Goal: Find specific page/section: Find specific page/section

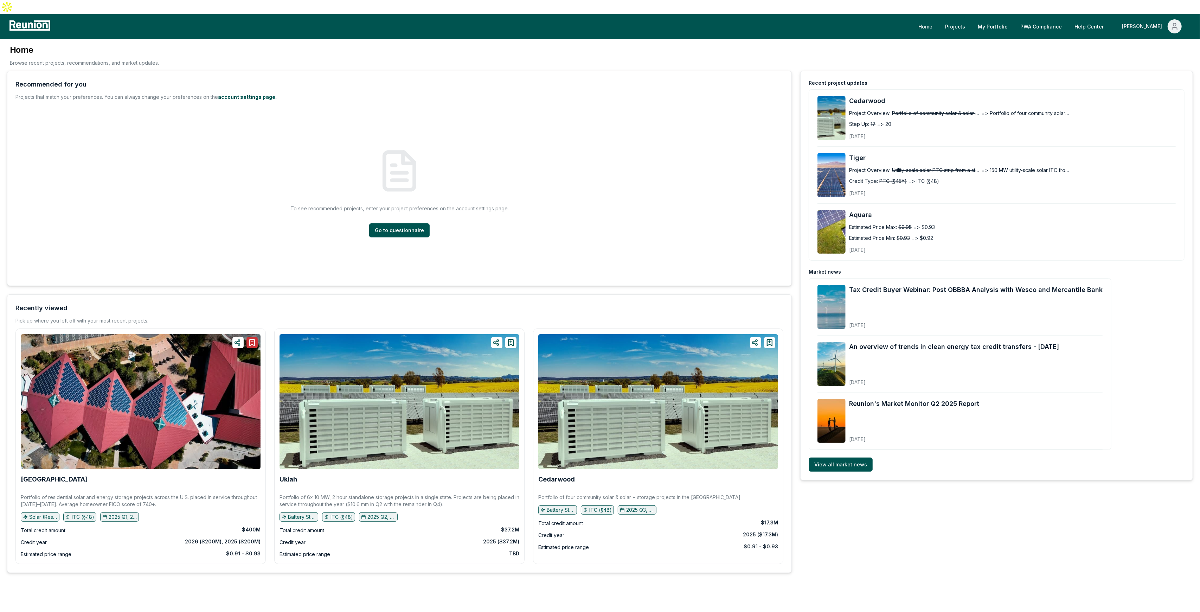
click at [1160, 19] on div "[PERSON_NAME]" at bounding box center [1143, 26] width 43 height 14
click at [1162, 47] on p "Admin Portal" at bounding box center [1161, 51] width 29 height 8
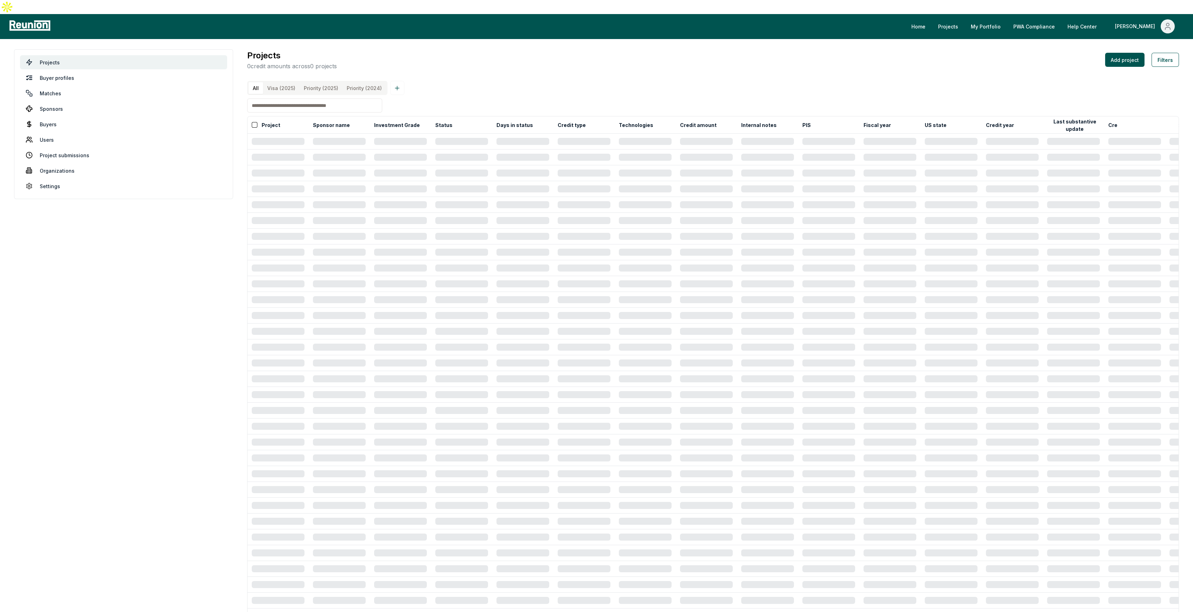
click at [297, 98] on input at bounding box center [314, 105] width 135 height 14
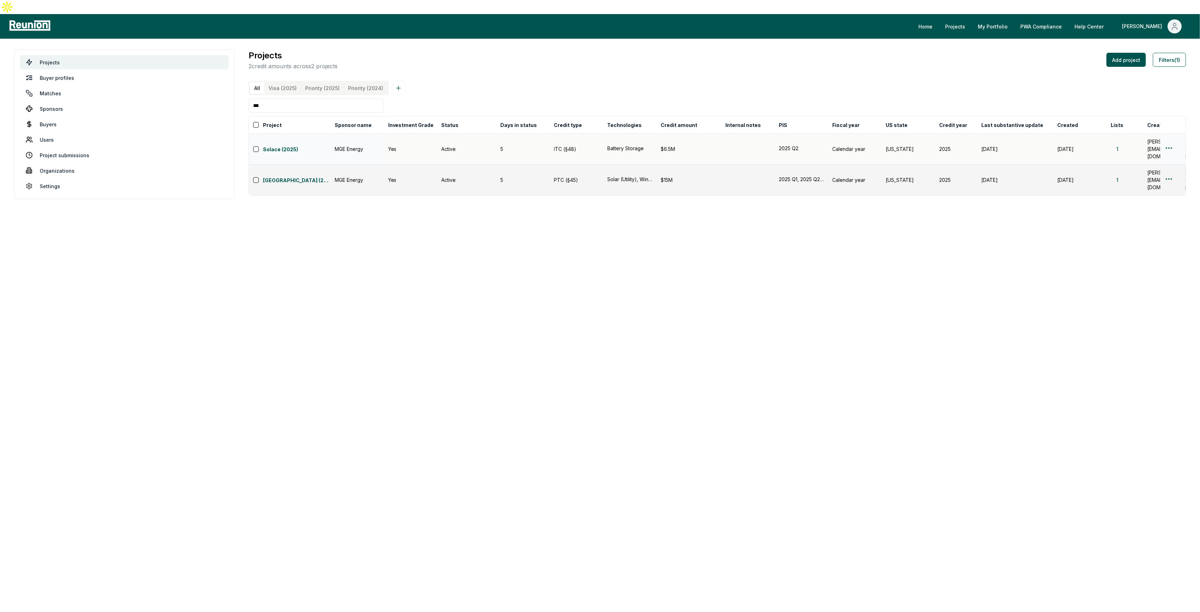
type input "***"
click at [1170, 133] on html "Please visit us on your desktop We're working on making our marketplace mobile-…" at bounding box center [600, 306] width 1200 height 612
click at [1151, 160] on div "Edit" at bounding box center [1160, 163] width 67 height 12
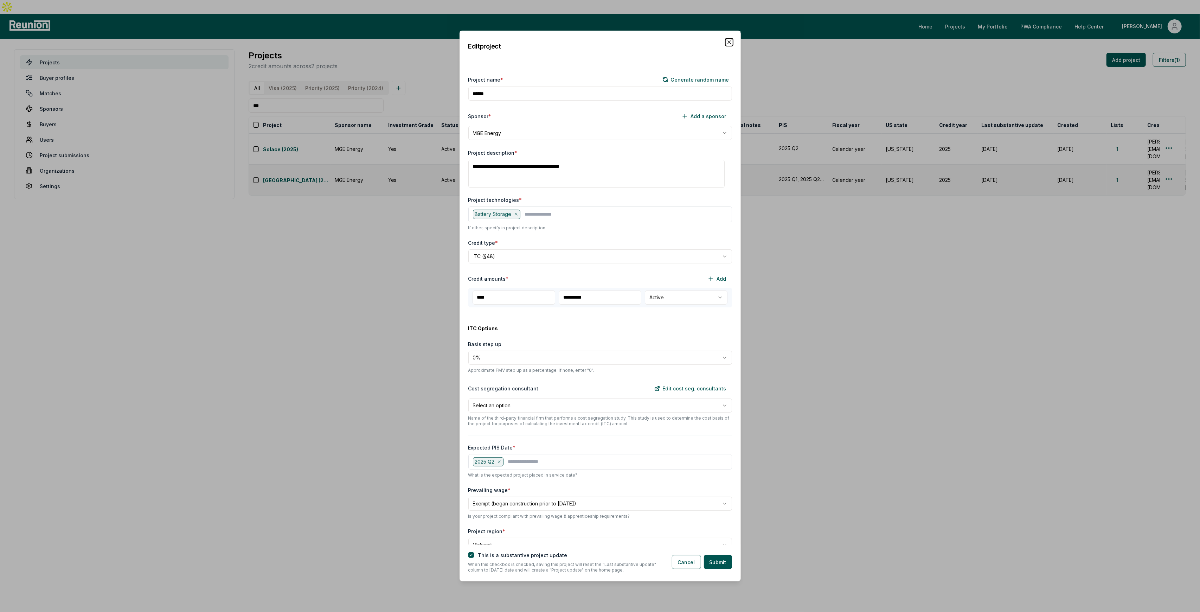
click at [729, 41] on icon "button" at bounding box center [729, 42] width 6 height 6
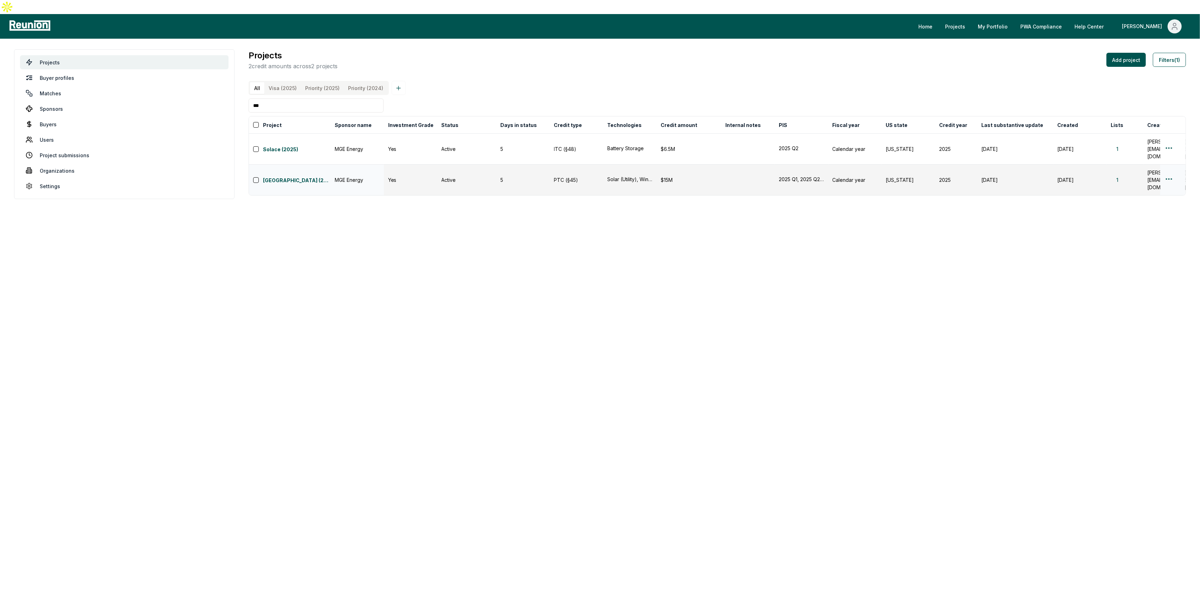
click at [1170, 156] on html "Please visit us on your desktop We're working on making our marketplace mobile-…" at bounding box center [600, 306] width 1200 height 612
click at [1166, 177] on div "Edit" at bounding box center [1160, 182] width 67 height 12
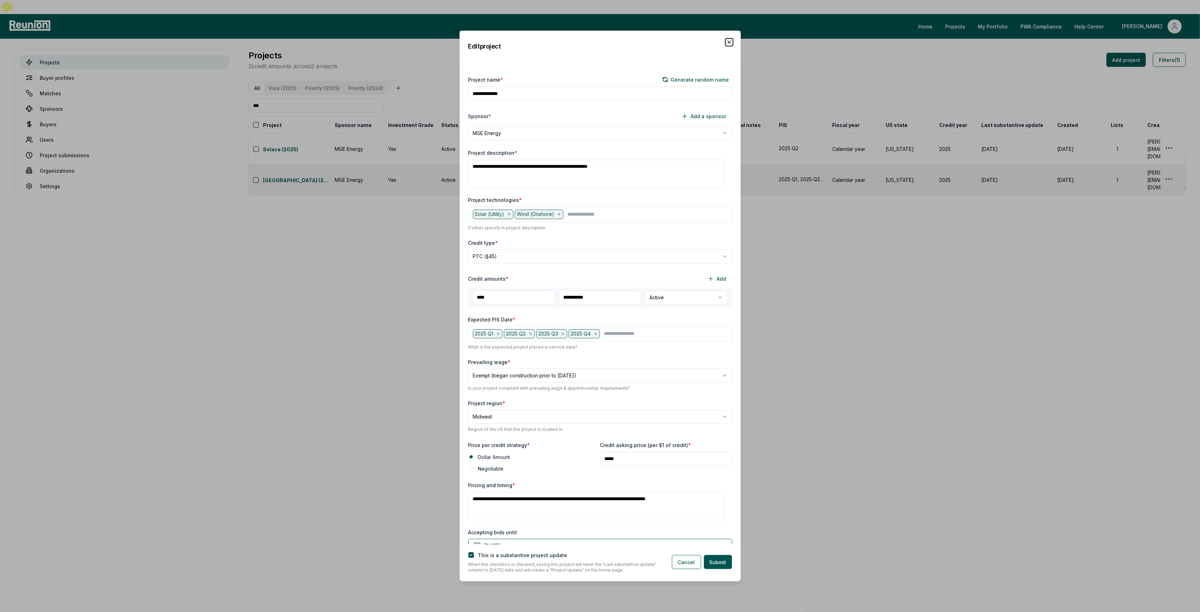
click at [729, 41] on icon "button" at bounding box center [729, 42] width 3 height 3
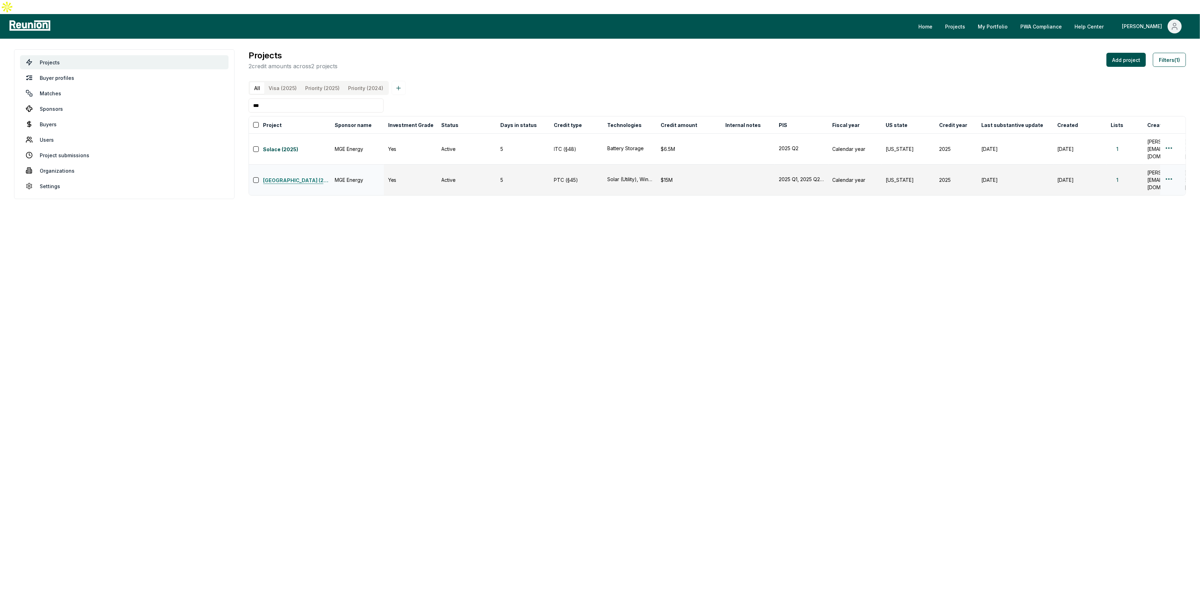
click at [289, 176] on link "[GEOGRAPHIC_DATA] (2025)" at bounding box center [296, 180] width 67 height 8
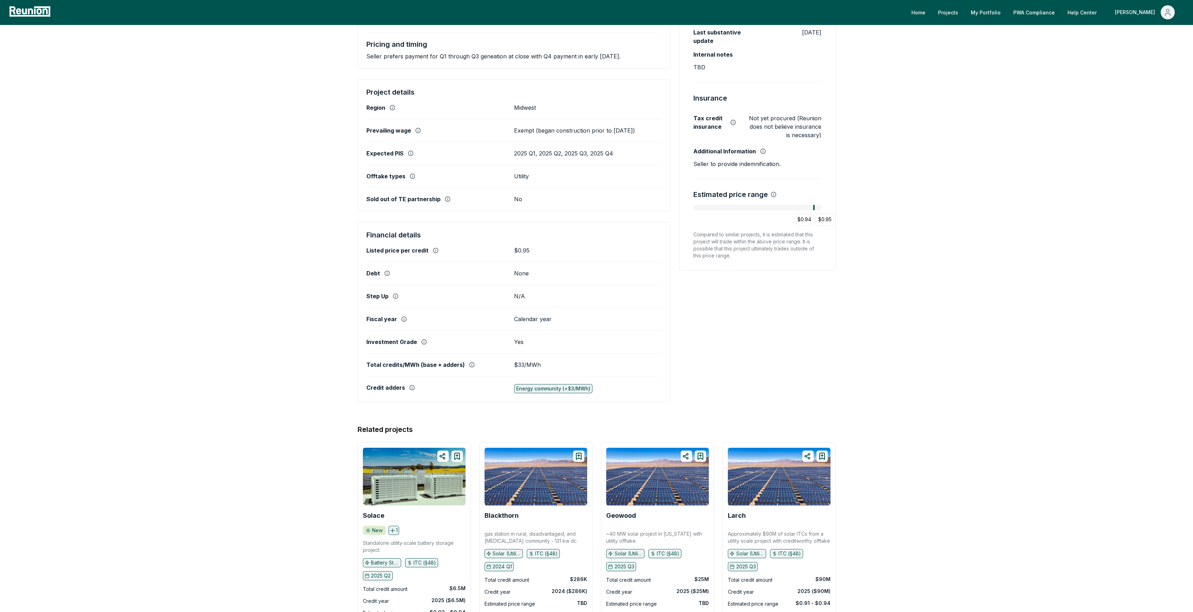
scroll to position [233, 0]
